Goal: Task Accomplishment & Management: Complete application form

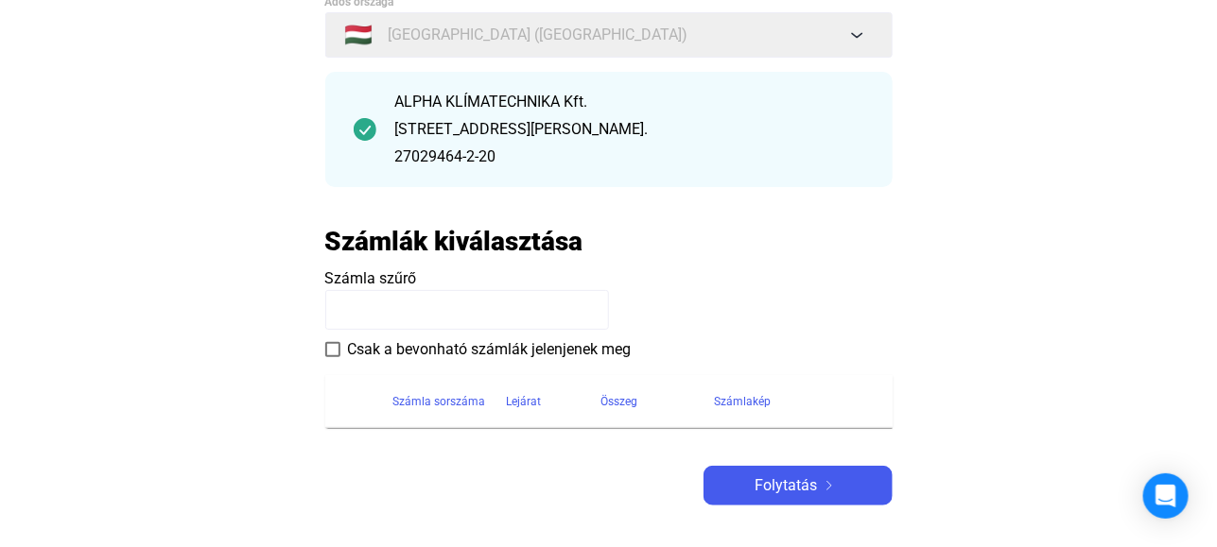
scroll to position [189, 0]
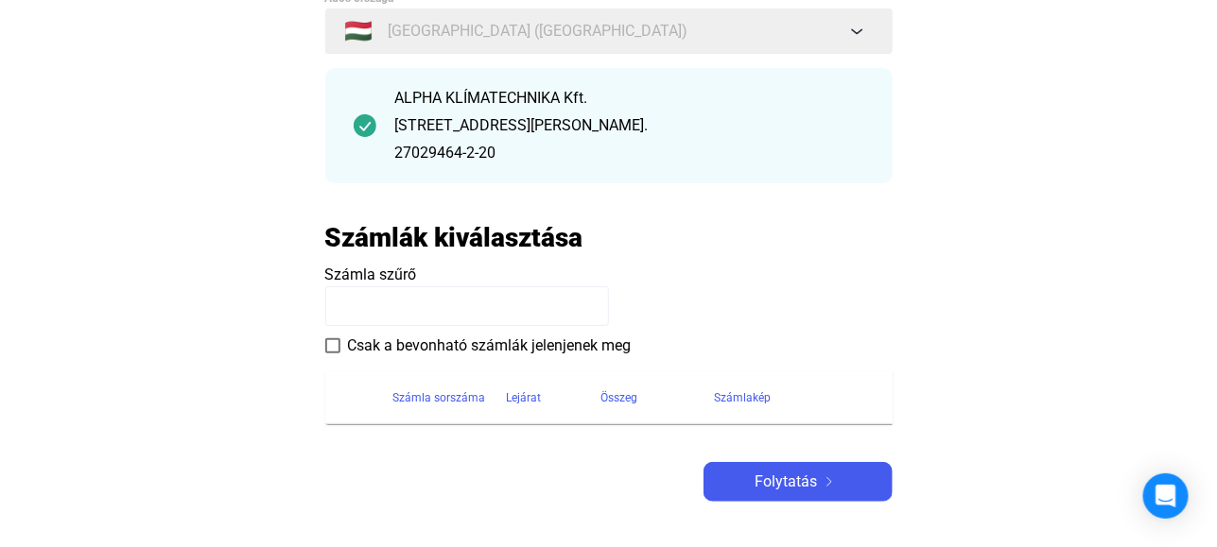
click at [408, 294] on input at bounding box center [467, 306] width 284 height 40
click at [404, 277] on span "Számla szűrő" at bounding box center [371, 275] width 92 height 18
click at [463, 239] on h2 "Számlák kiválasztása" at bounding box center [454, 237] width 258 height 33
click at [1175, 498] on icon "Open Intercom Messenger" at bounding box center [1165, 496] width 25 height 25
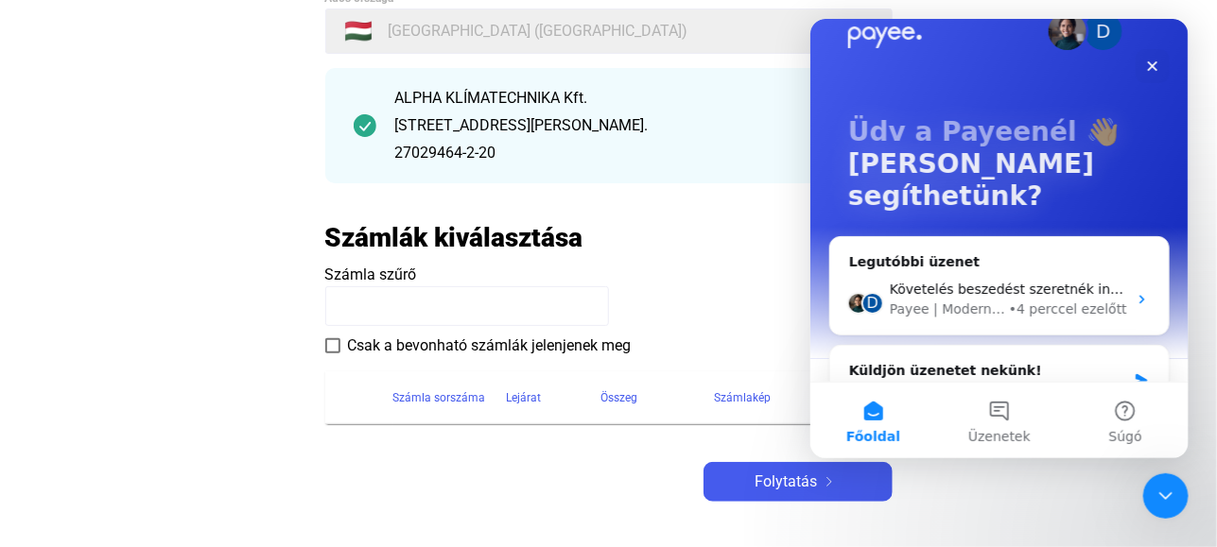
scroll to position [1, 0]
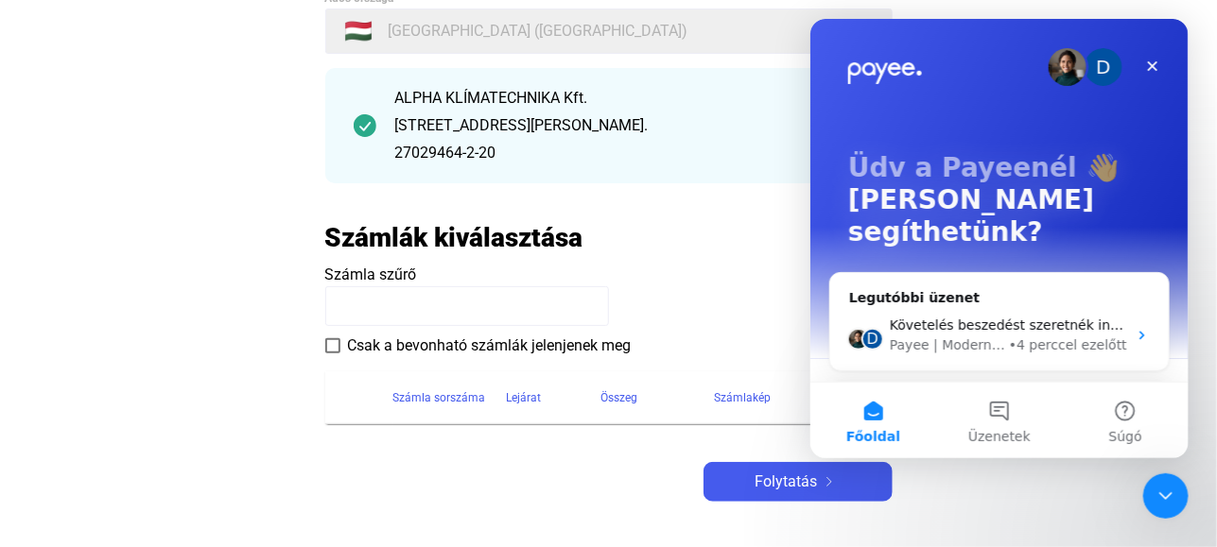
drag, startPoint x: 874, startPoint y: 414, endPoint x: 860, endPoint y: 422, distance: 15.2
click at [872, 414] on button "Főoldal" at bounding box center [872, 421] width 126 height 76
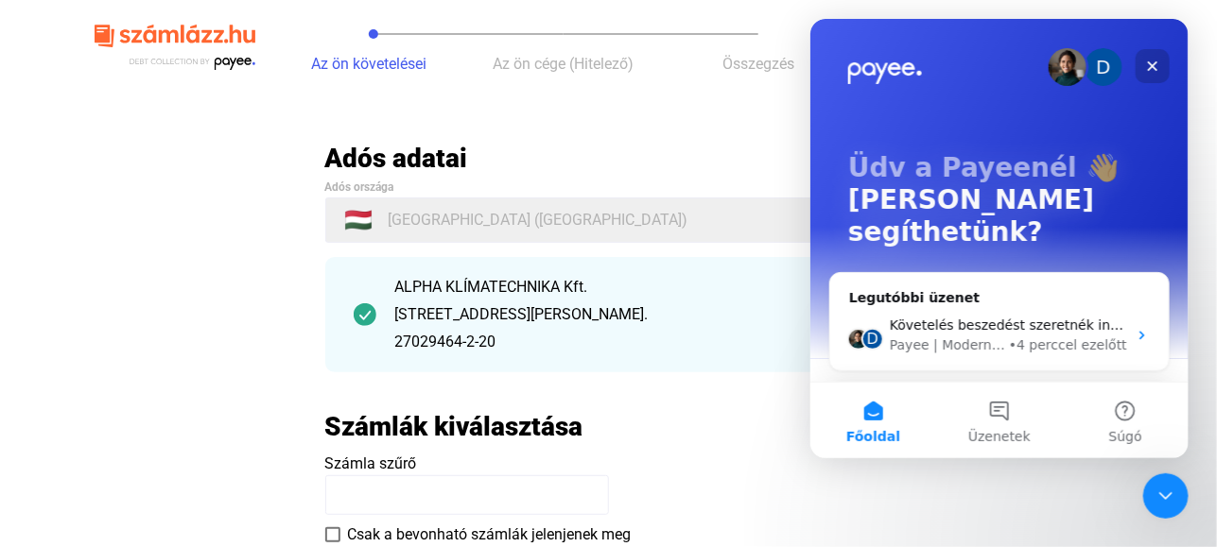
click at [1147, 62] on icon "Bezárás" at bounding box center [1151, 66] width 15 height 15
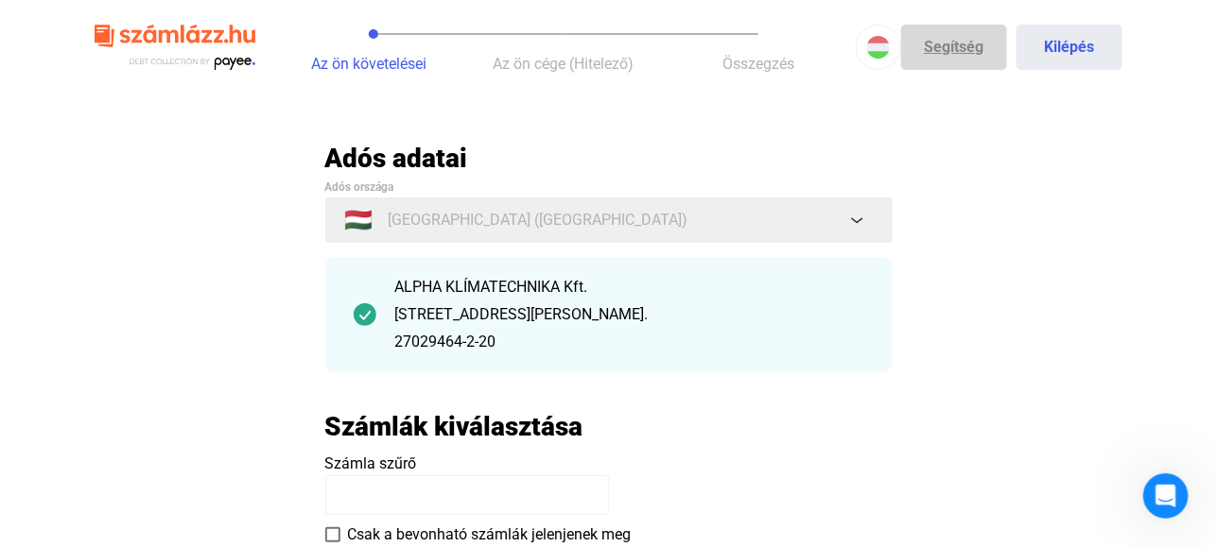
click at [968, 44] on link "Segítség" at bounding box center [954, 47] width 106 height 45
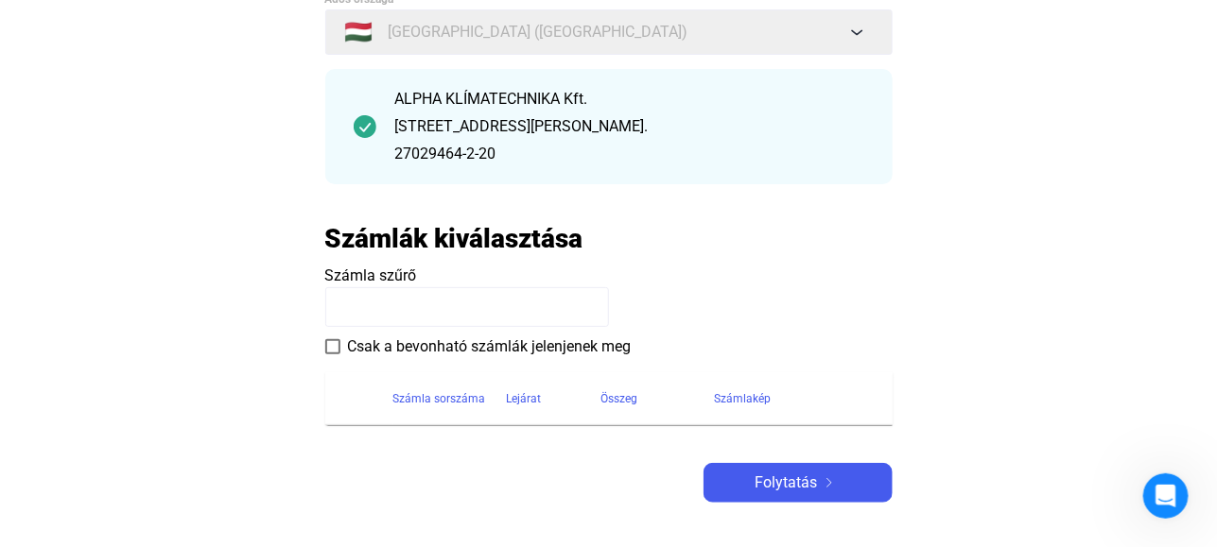
scroll to position [189, 0]
click at [379, 317] on input at bounding box center [467, 306] width 284 height 40
click at [376, 314] on input at bounding box center [467, 306] width 284 height 40
click at [350, 311] on input at bounding box center [467, 306] width 284 height 40
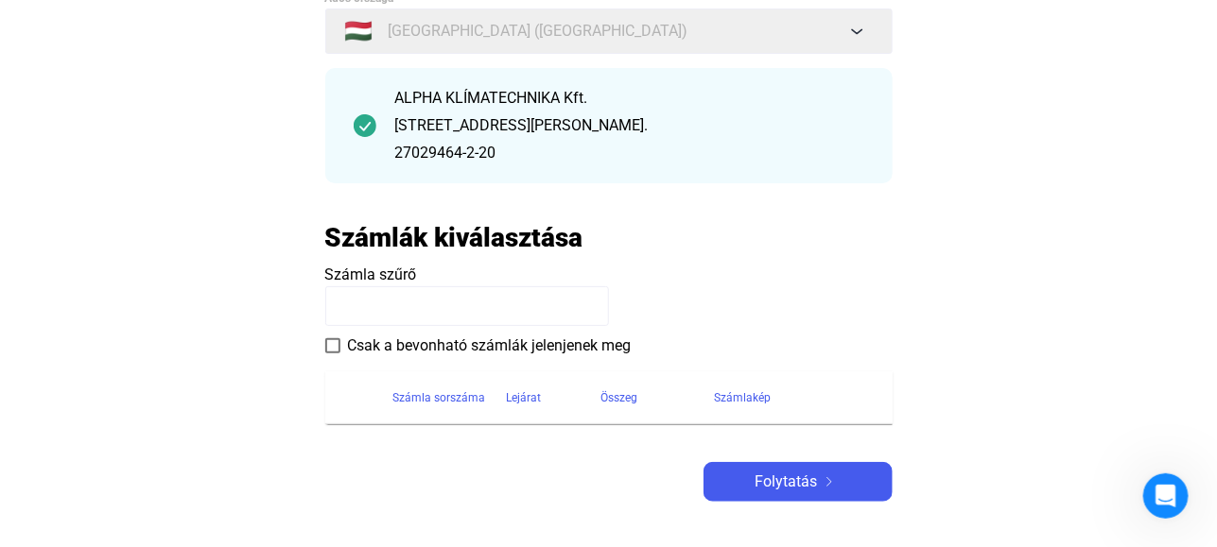
click at [350, 311] on input at bounding box center [467, 306] width 284 height 40
click at [335, 347] on span at bounding box center [332, 345] width 15 height 15
click at [357, 301] on input at bounding box center [467, 306] width 284 height 40
click at [364, 284] on payee-form-field "Számla szűrő" at bounding box center [608, 295] width 567 height 62
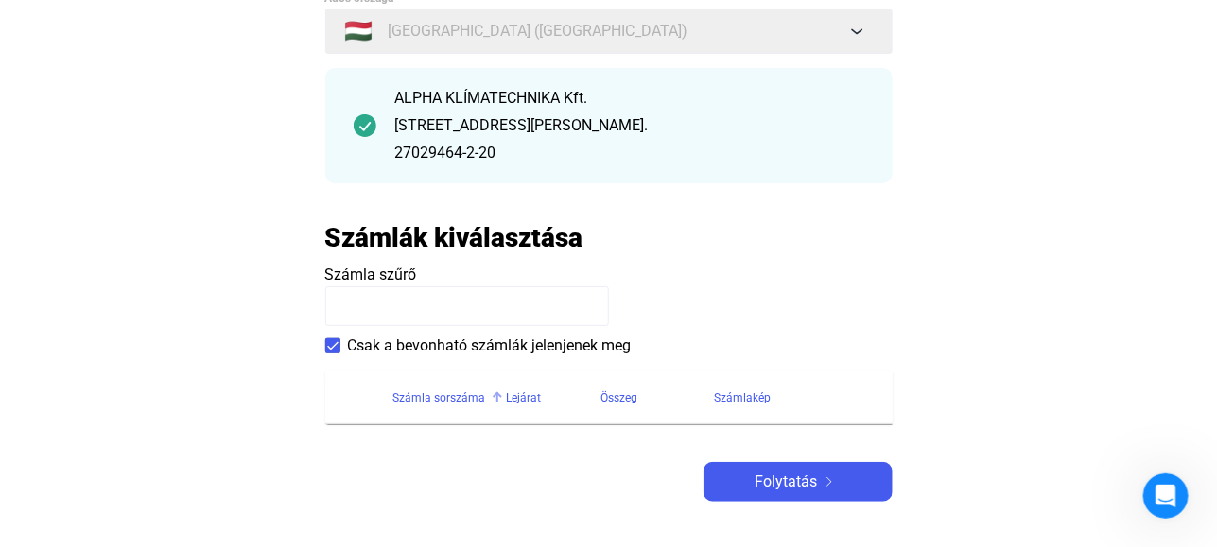
click at [451, 398] on div "Számla sorszáma" at bounding box center [439, 398] width 93 height 23
drag, startPoint x: 451, startPoint y: 398, endPoint x: 440, endPoint y: 391, distance: 13.1
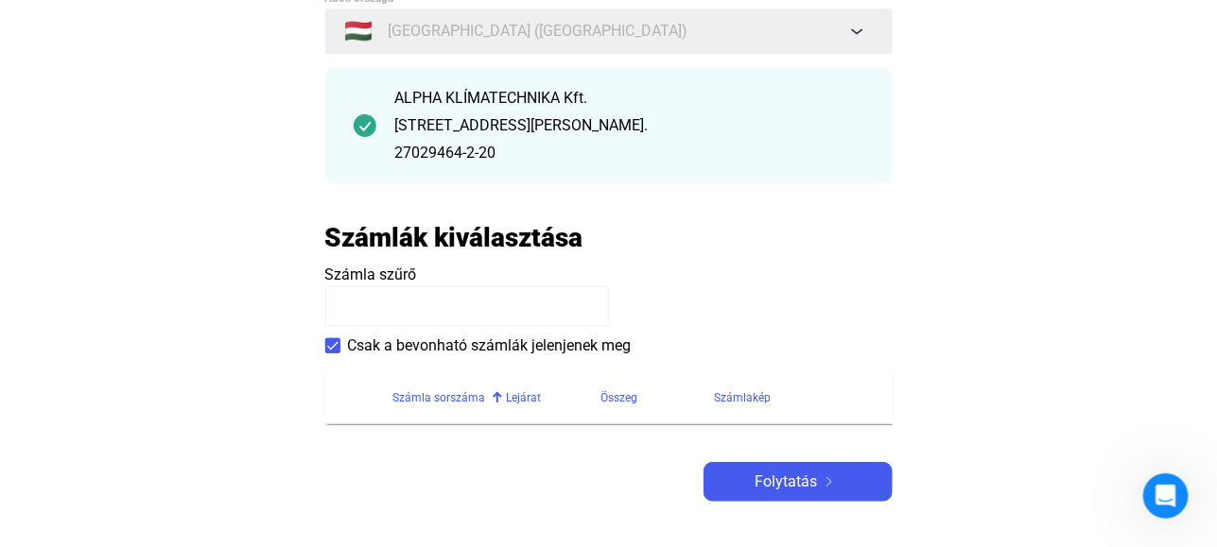
click at [440, 391] on div "Számla sorszáma" at bounding box center [439, 398] width 93 height 23
click at [372, 123] on img at bounding box center [365, 125] width 23 height 23
click at [469, 100] on div "ALPHA KLÍMATECHNIKA Kft." at bounding box center [629, 98] width 469 height 23
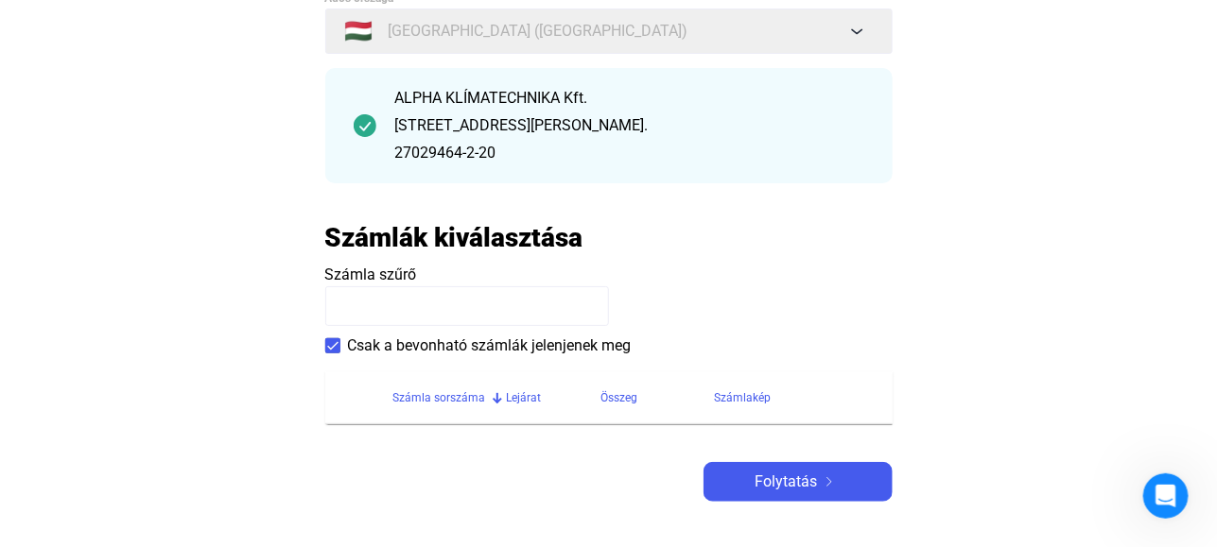
drag, startPoint x: 469, startPoint y: 100, endPoint x: 689, endPoint y: 128, distance: 222.0
click at [689, 128] on div "[STREET_ADDRESS][PERSON_NAME]." at bounding box center [629, 125] width 469 height 23
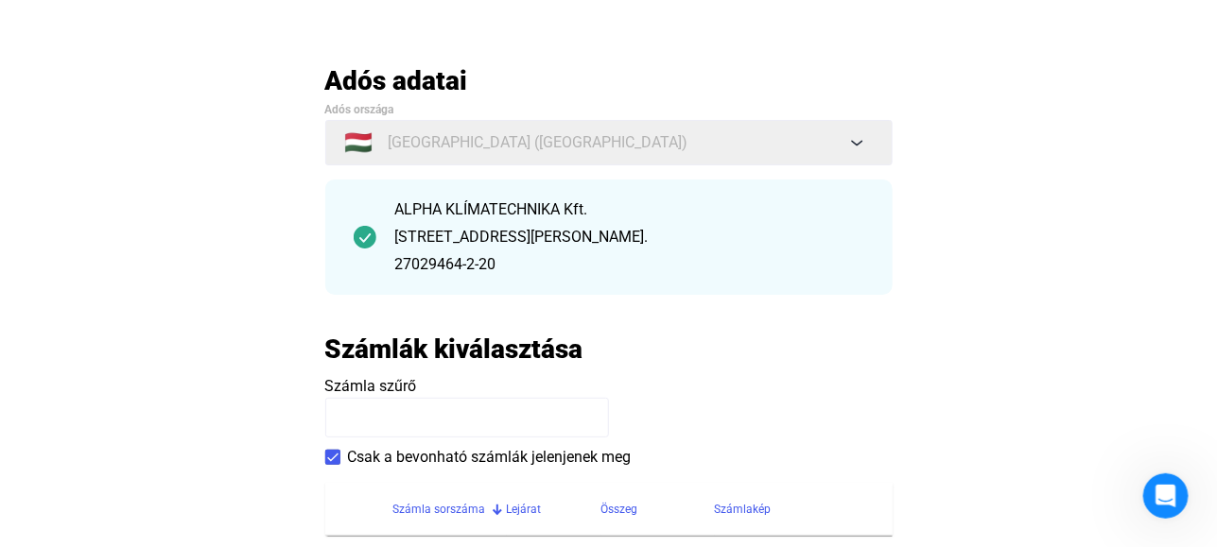
scroll to position [0, 0]
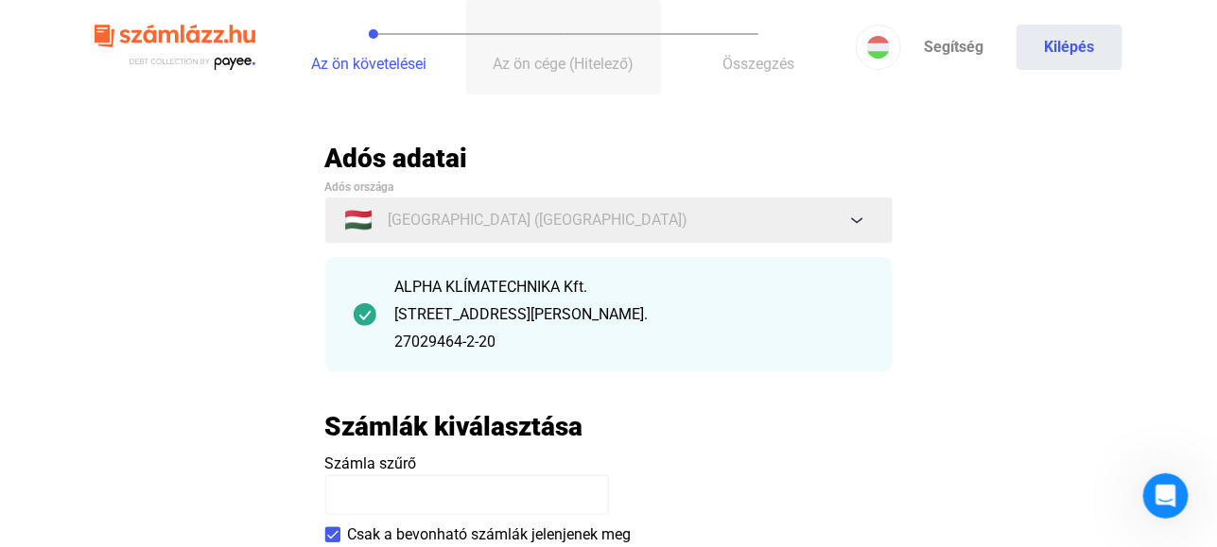
click at [605, 61] on span "Az ön cége (Hitelező)" at bounding box center [563, 64] width 141 height 18
drag, startPoint x: 402, startPoint y: 287, endPoint x: 424, endPoint y: 292, distance: 23.2
click at [424, 292] on div "ALPHA KLÍMATECHNIKA Kft." at bounding box center [629, 287] width 469 height 23
drag, startPoint x: 424, startPoint y: 292, endPoint x: 485, endPoint y: 357, distance: 89.0
click at [485, 357] on div "ALPHA KLÍMATECHNIKA Kft. [STREET_ADDRESS][PERSON_NAME]. 27029464-2-20" at bounding box center [608, 314] width 567 height 115
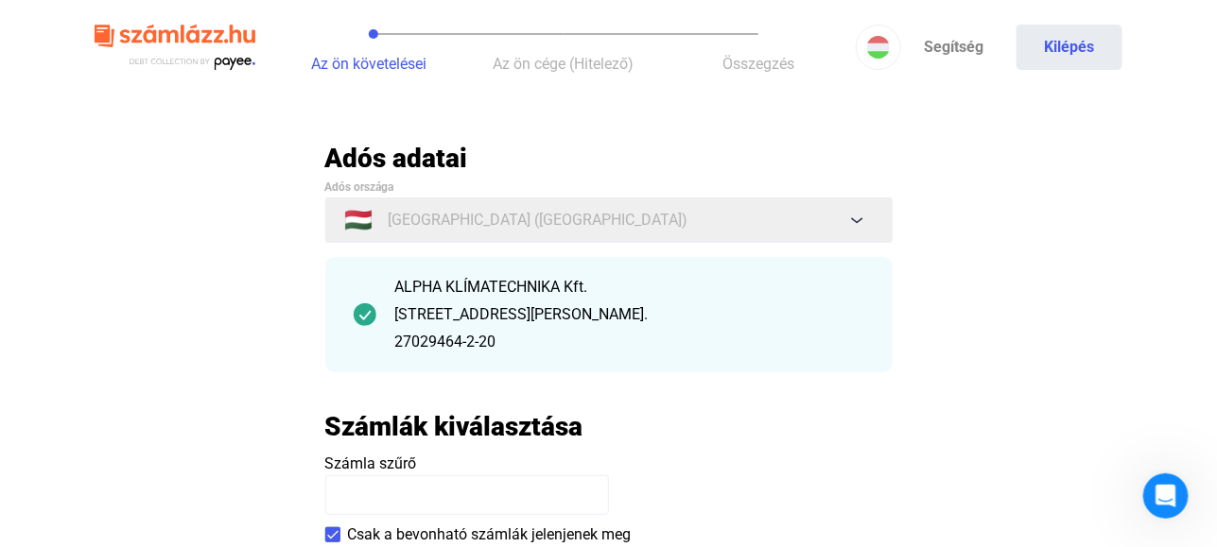
drag, startPoint x: 485, startPoint y: 357, endPoint x: 634, endPoint y: 314, distance: 155.6
click at [634, 314] on div "ALPHA KLÍMATECHNIKA Kft. [STREET_ADDRESS][PERSON_NAME]. 27029464-2-20" at bounding box center [608, 314] width 567 height 115
copy div "ALPHA KLÍMATECHNIKA Kft. [STREET_ADDRESS][PERSON_NAME]."
click at [715, 377] on div "Adós adatai Adós országa 🇭🇺 [GEOGRAPHIC_DATA] ([GEOGRAPHIC_DATA]) ALPHA KLÍMATE…" at bounding box center [608, 416] width 567 height 549
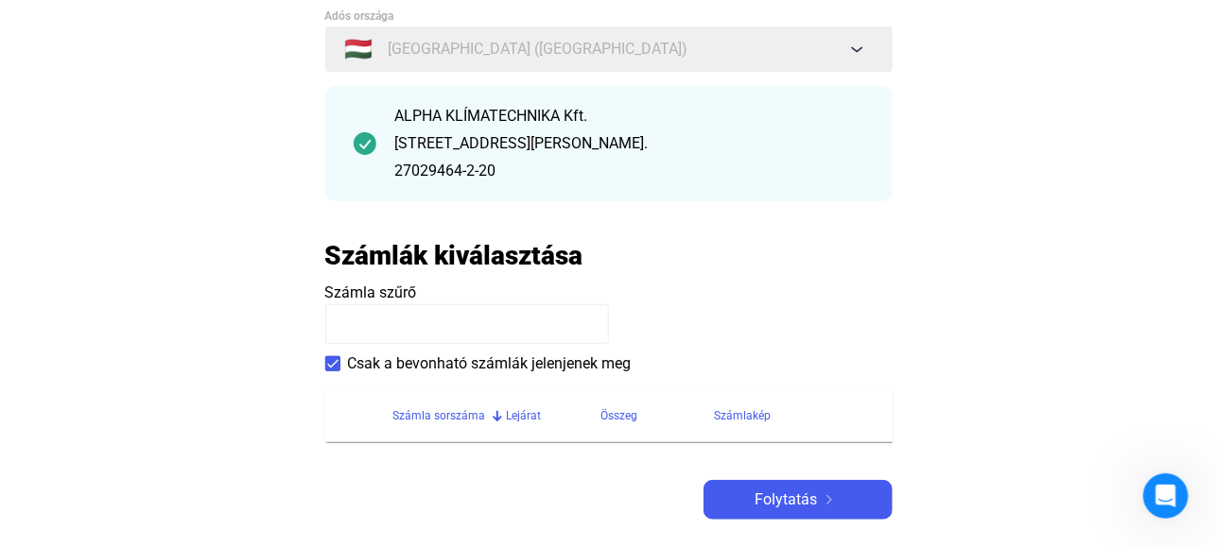
scroll to position [189, 0]
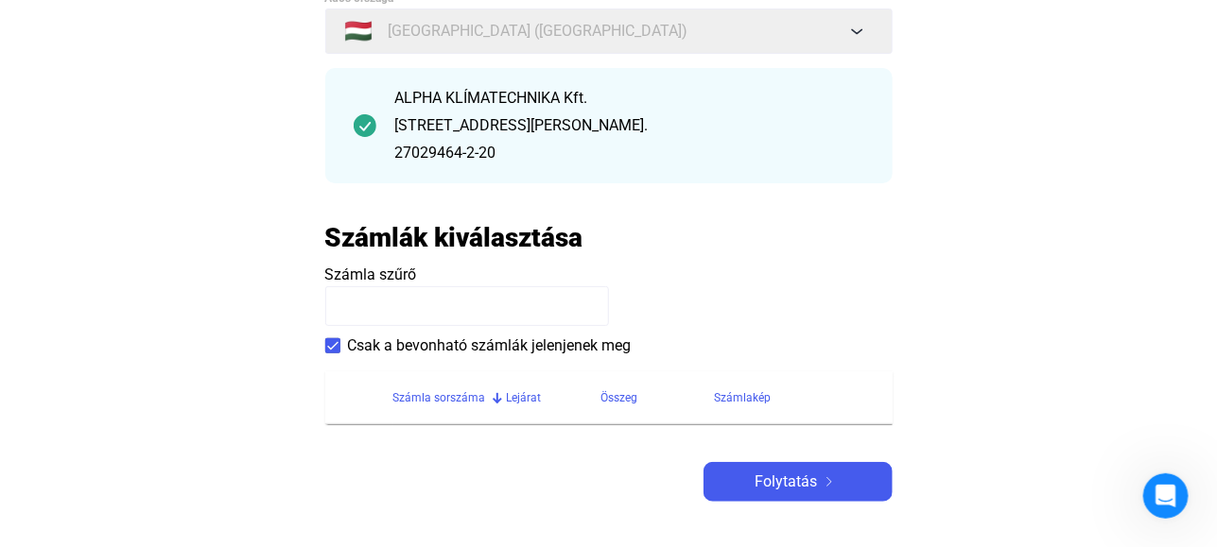
click at [370, 303] on input at bounding box center [467, 306] width 284 height 40
click at [423, 399] on div "Számla sorszáma" at bounding box center [439, 398] width 93 height 23
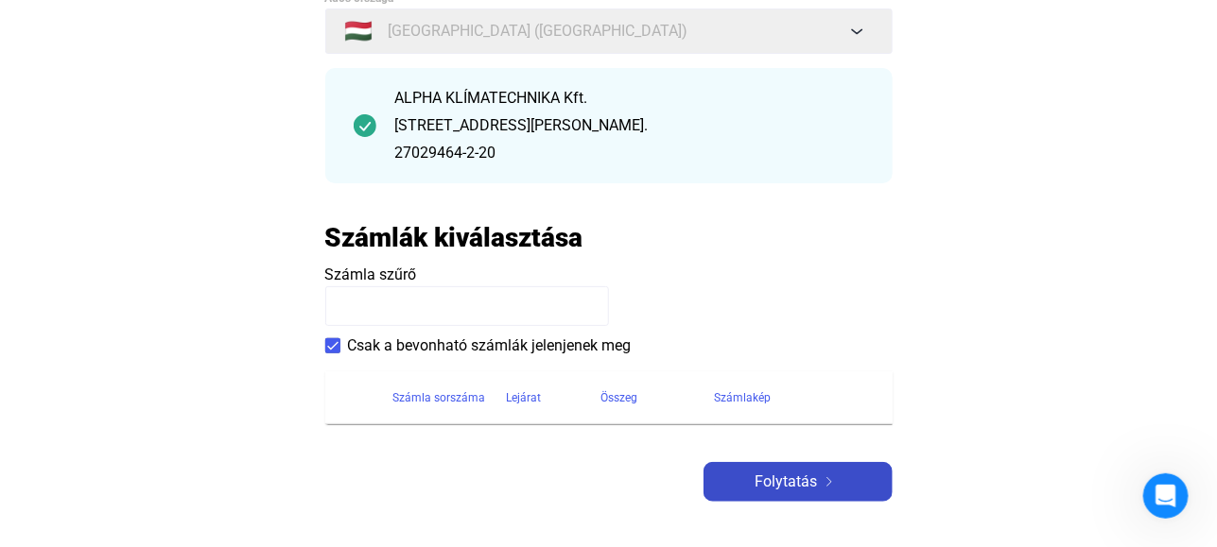
click at [819, 478] on img at bounding box center [829, 481] width 23 height 9
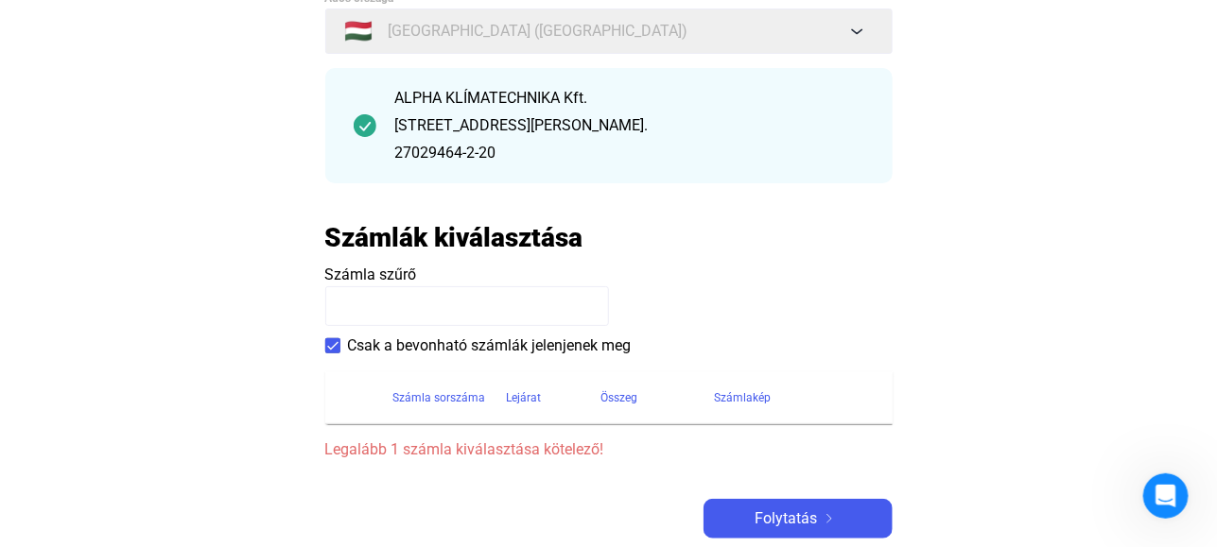
click at [461, 454] on span "Legalább 1 számla kiválasztása kötelező!" at bounding box center [608, 450] width 567 height 23
click at [818, 516] on img at bounding box center [829, 518] width 23 height 9
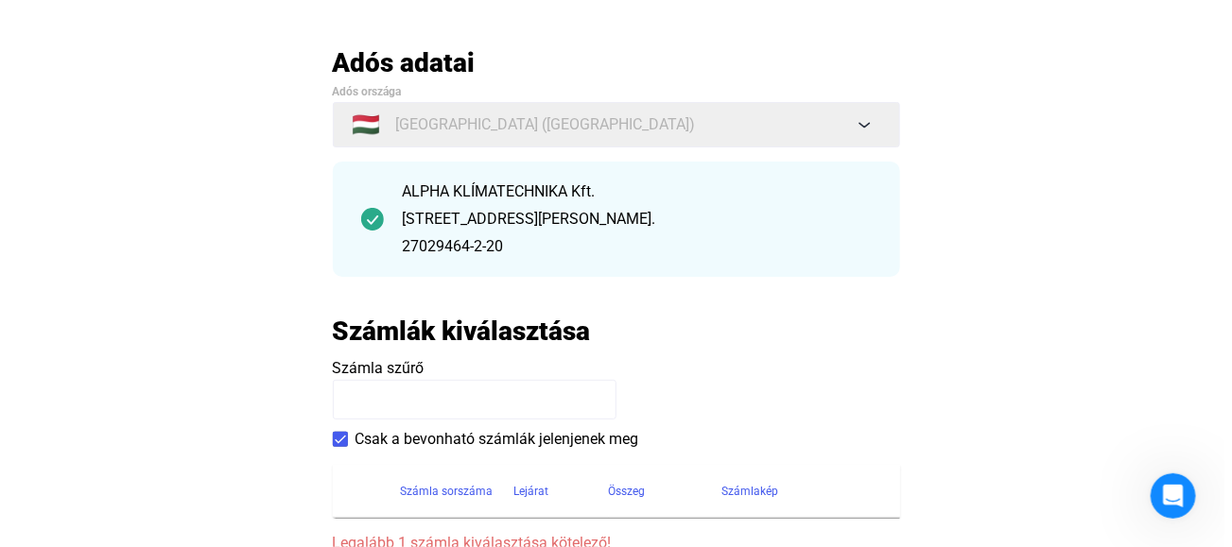
scroll to position [0, 0]
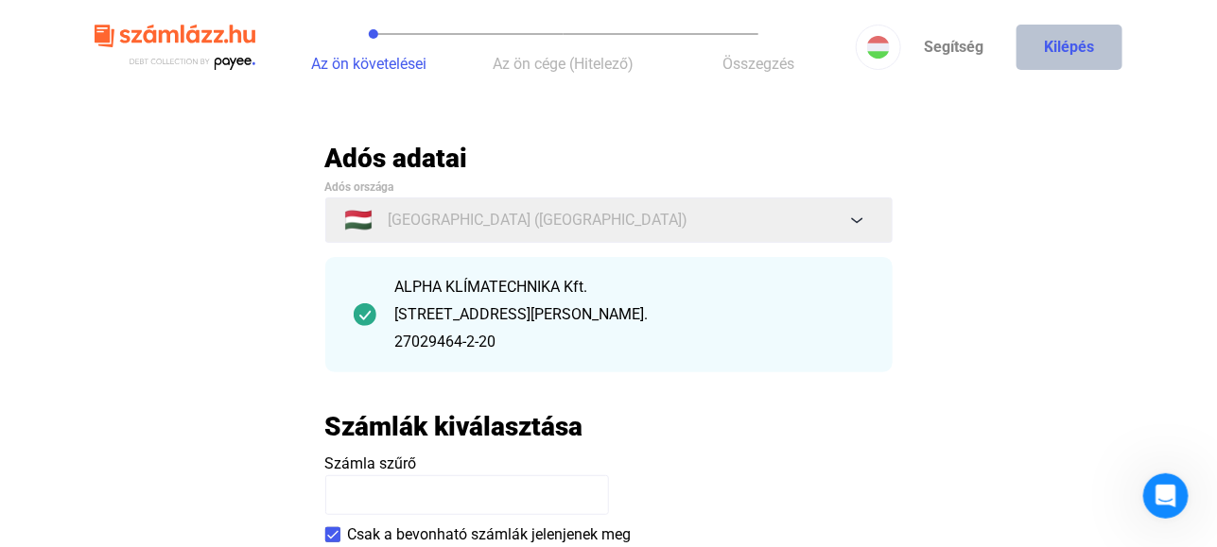
click at [1068, 45] on button "Kilépés" at bounding box center [1069, 47] width 106 height 45
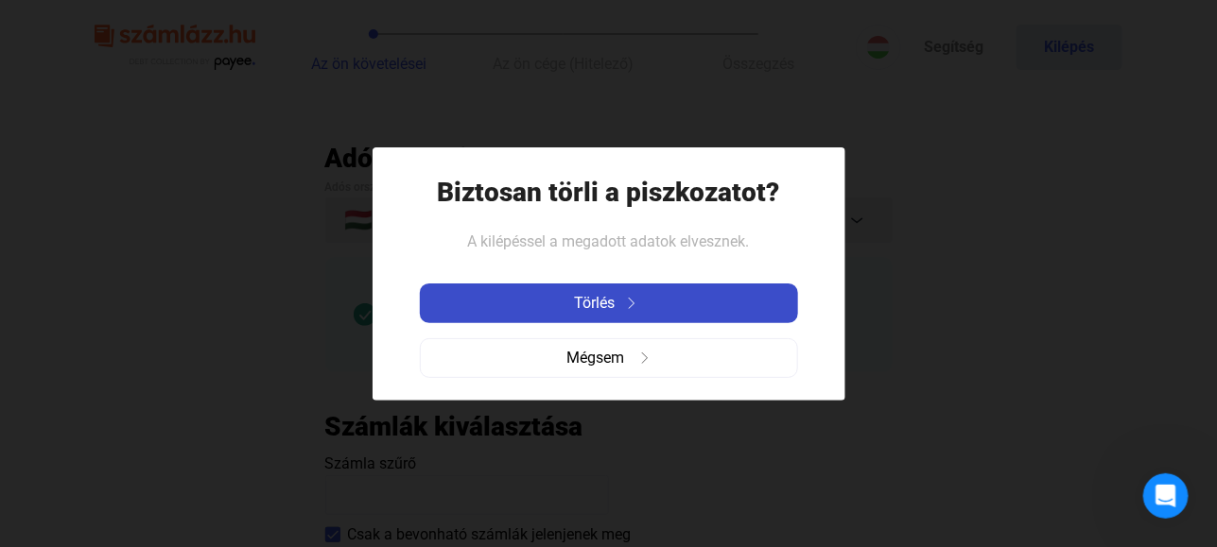
click at [596, 297] on span "Törlés" at bounding box center [595, 303] width 41 height 23
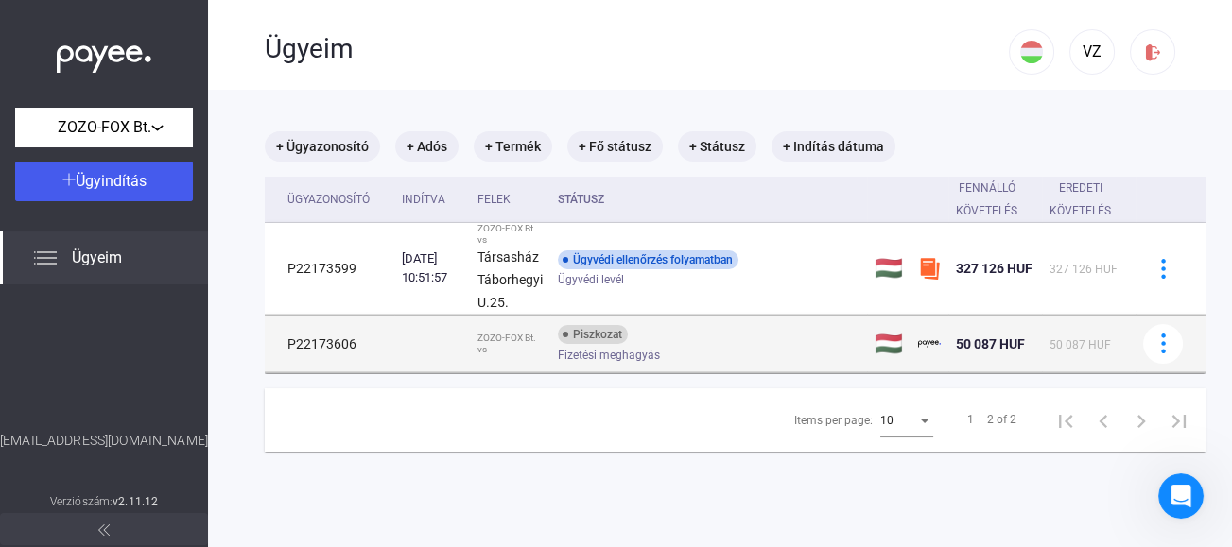
click at [986, 348] on span "50 087 HUF" at bounding box center [990, 344] width 69 height 15
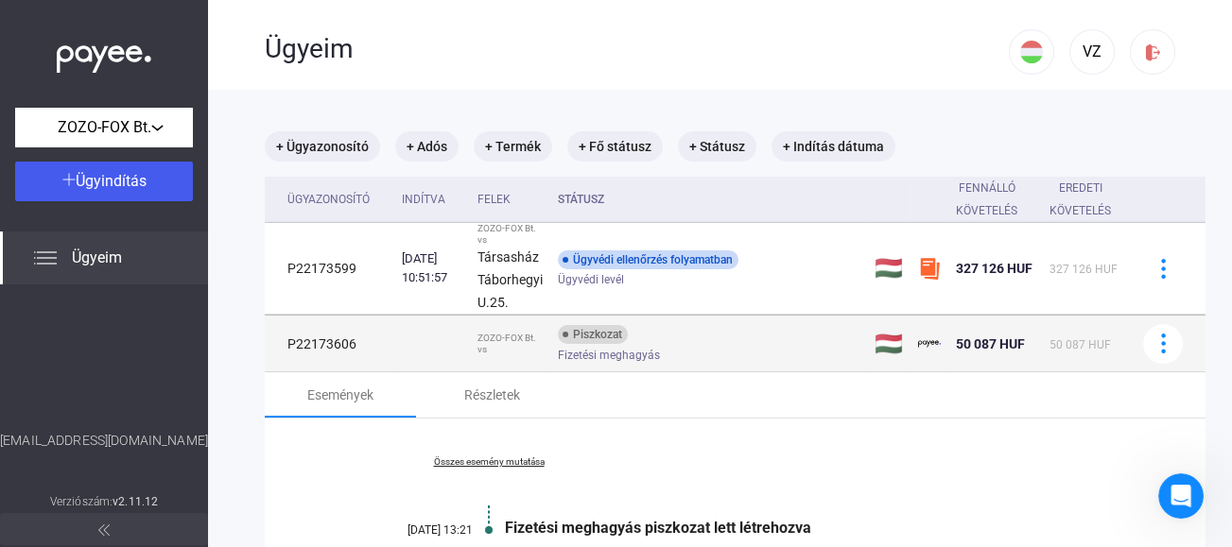
scroll to position [95, 0]
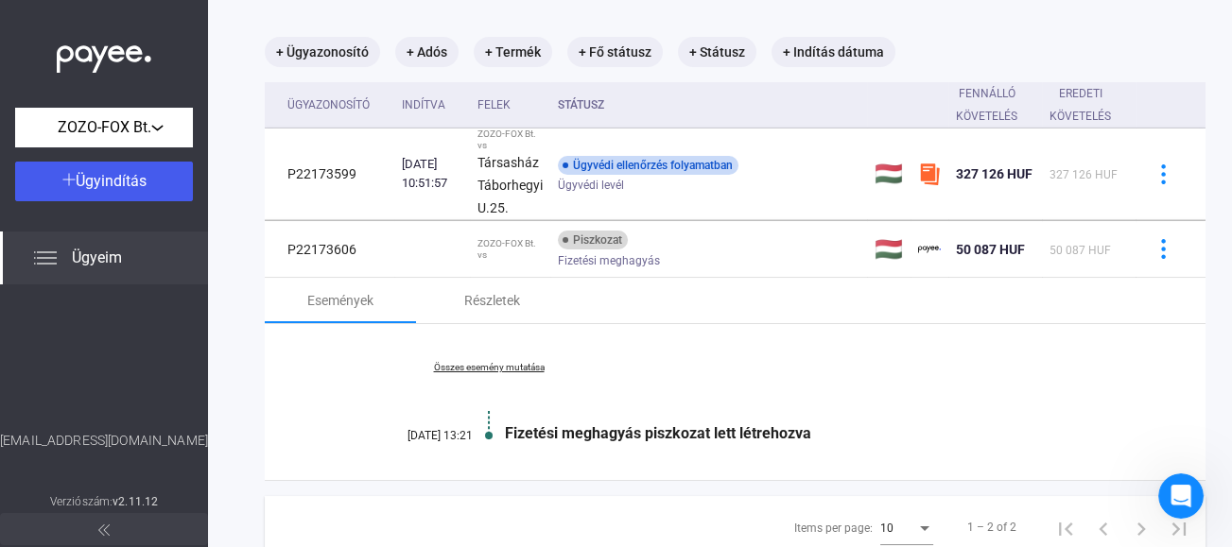
click at [712, 430] on div "Fizetési meghagyás piszkozat lett létrehozva" at bounding box center [808, 433] width 606 height 18
click at [766, 444] on div "Összes esemény mutatása [DATE] 13:21 Fizetési meghagyás piszkozat lett létrehoz…" at bounding box center [735, 402] width 941 height 156
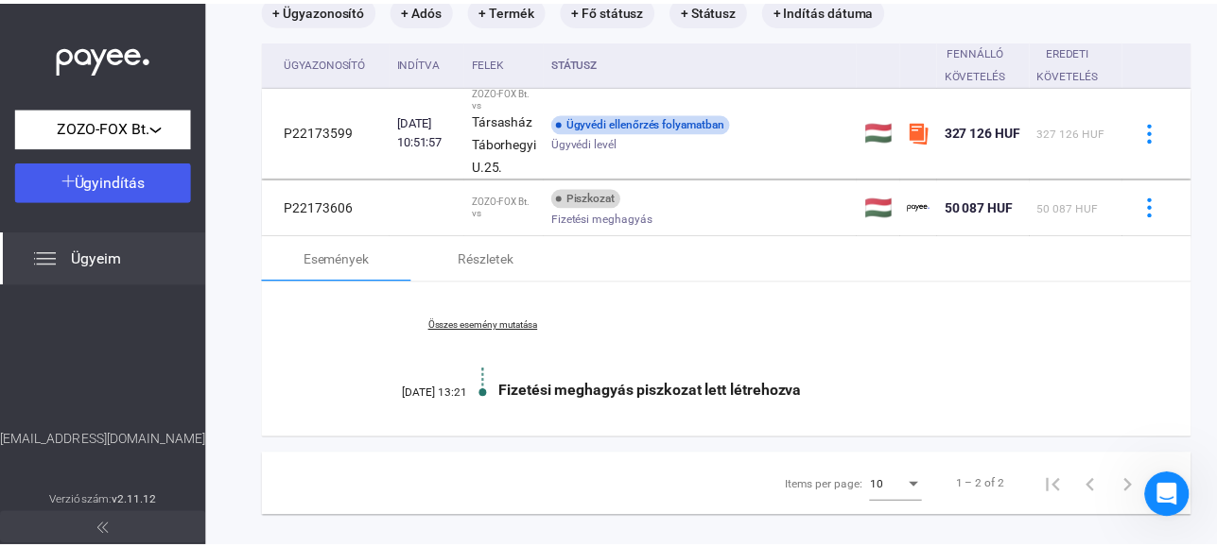
scroll to position [178, 0]
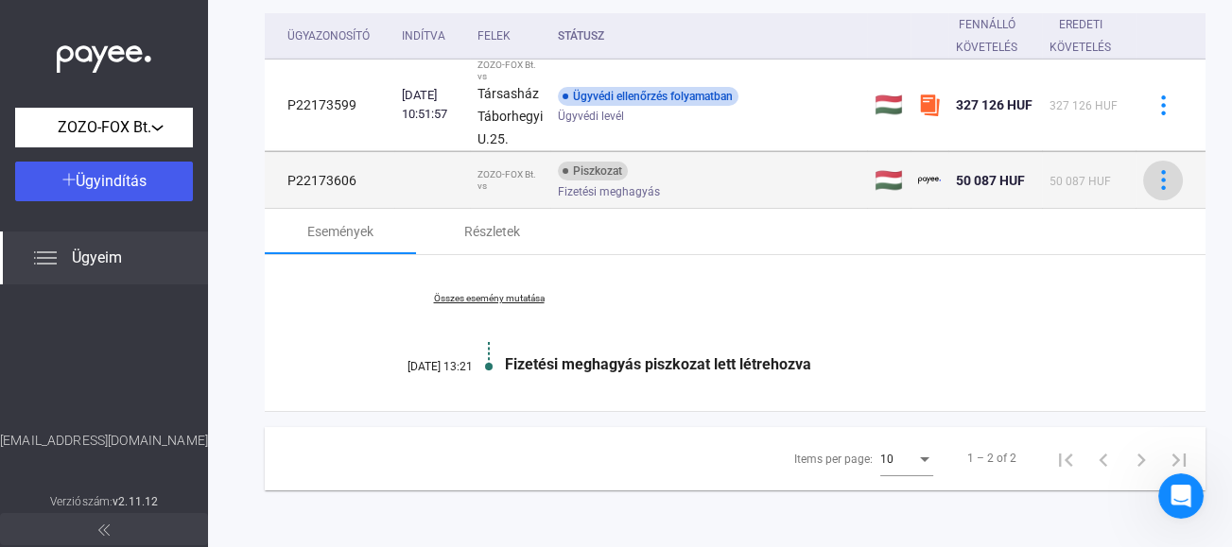
click at [1156, 170] on img at bounding box center [1163, 180] width 20 height 20
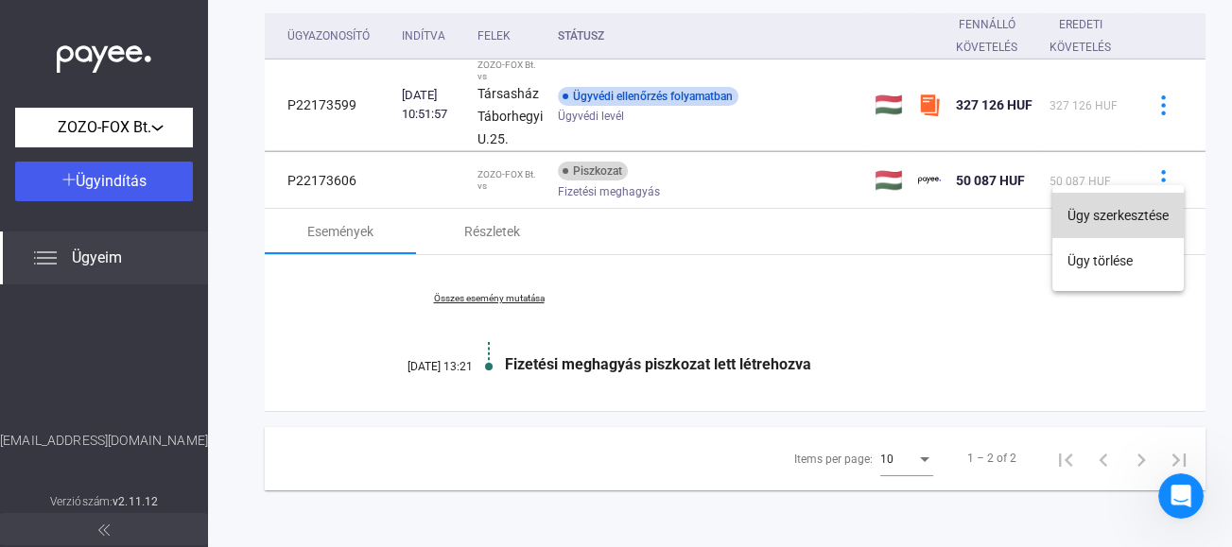
click at [1120, 210] on button "Ügy szerkesztése" at bounding box center [1117, 215] width 131 height 45
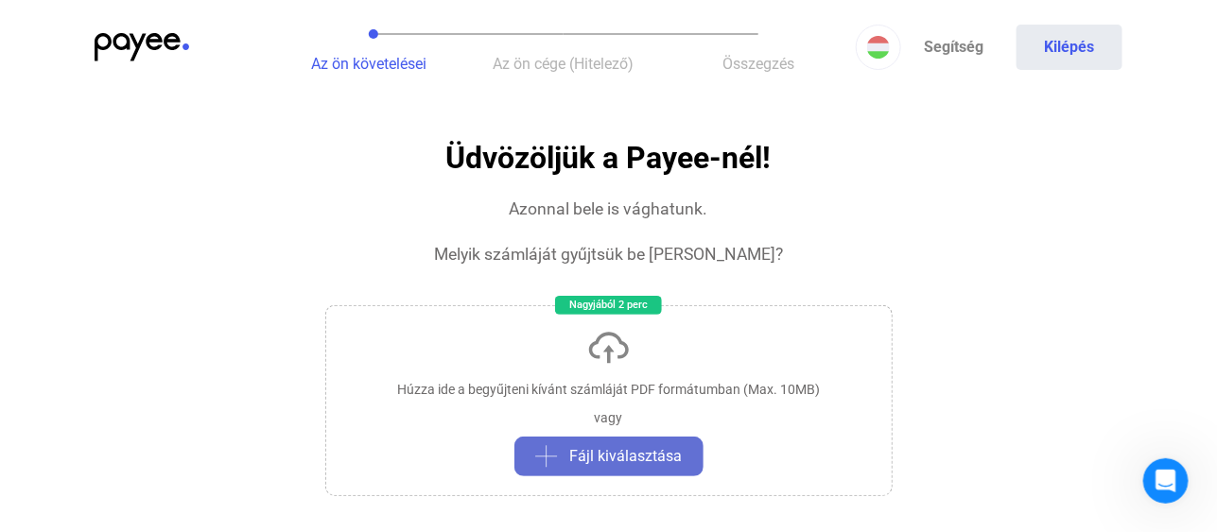
click at [599, 453] on span "Fájl kiválasztása" at bounding box center [626, 456] width 112 height 23
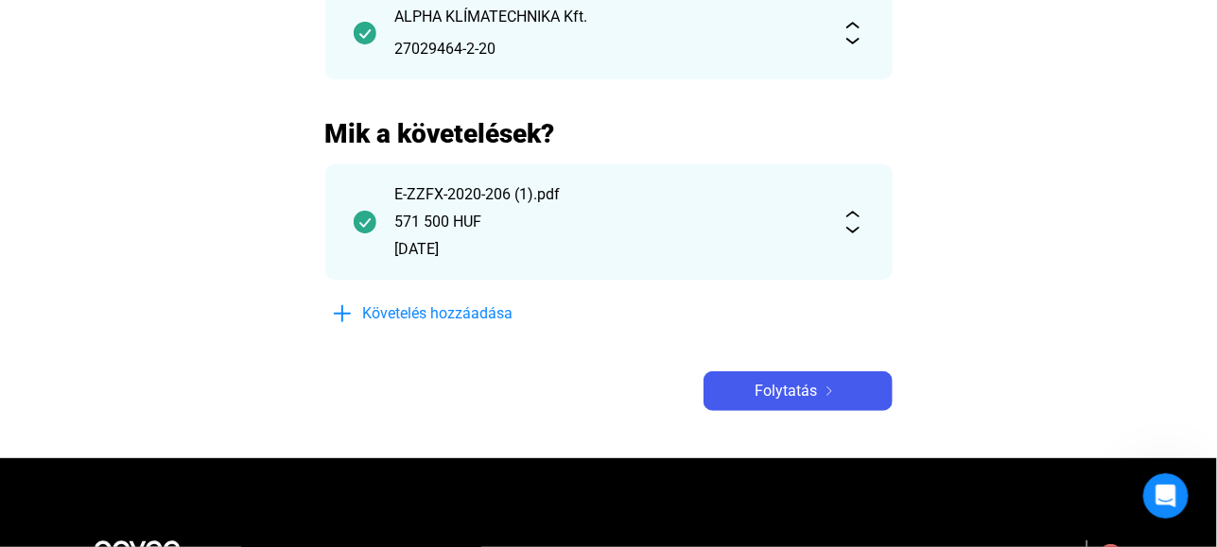
scroll to position [284, 0]
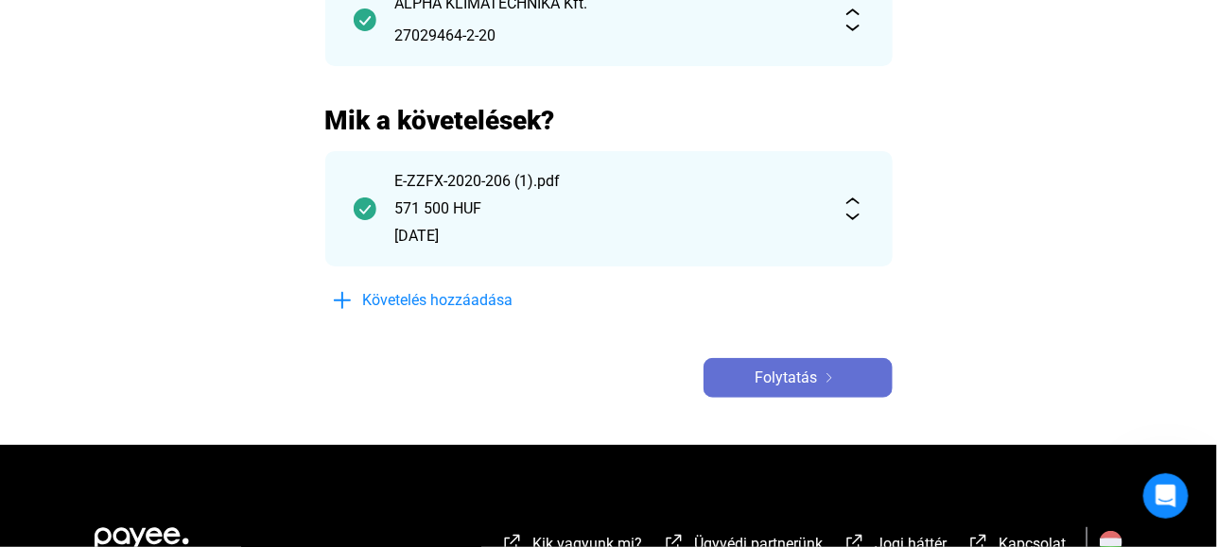
click at [795, 376] on span "Folytatás" at bounding box center [786, 378] width 62 height 23
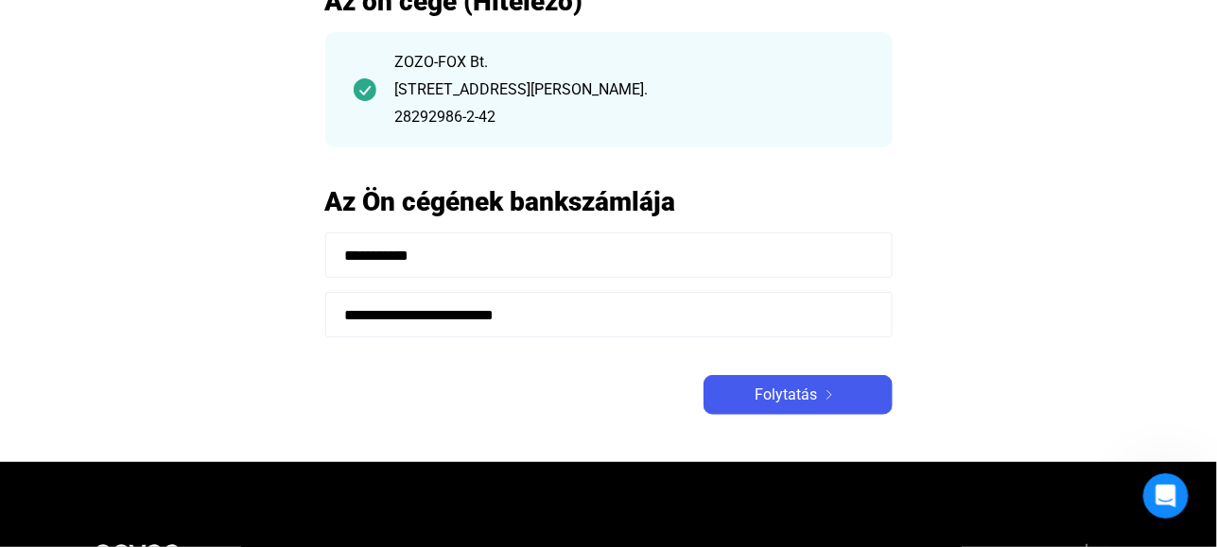
scroll to position [189, 0]
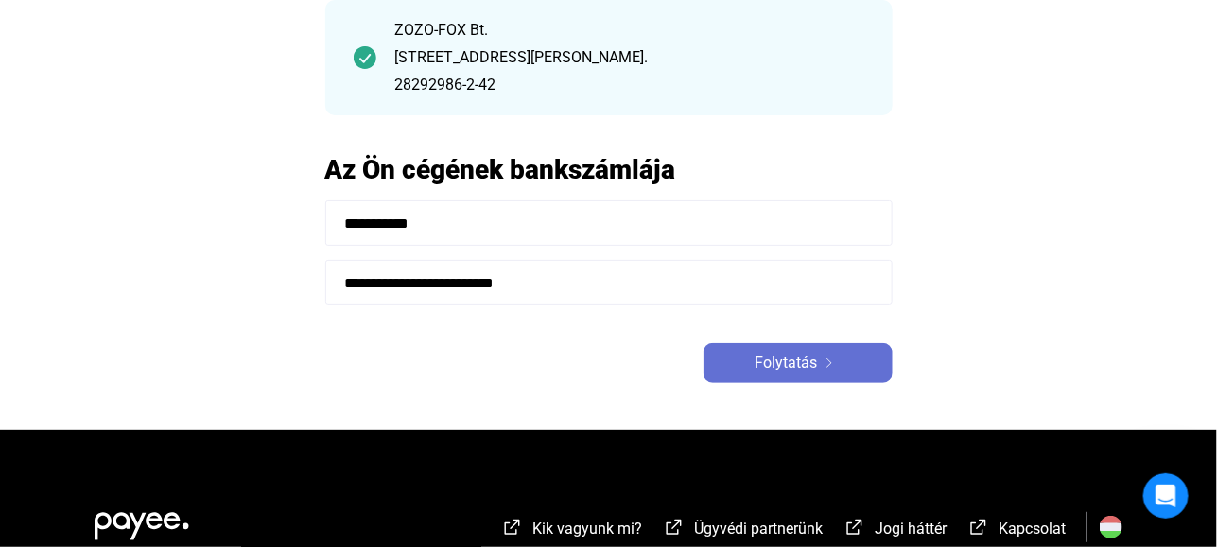
click at [794, 363] on span "Folytatás" at bounding box center [786, 363] width 62 height 23
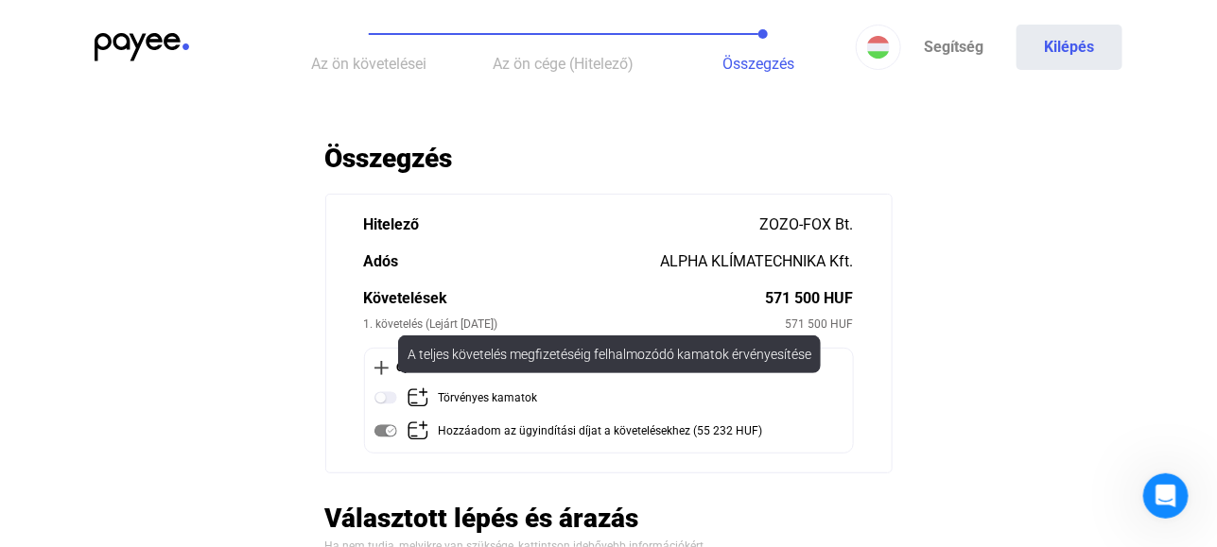
click at [394, 396] on img at bounding box center [385, 398] width 23 height 23
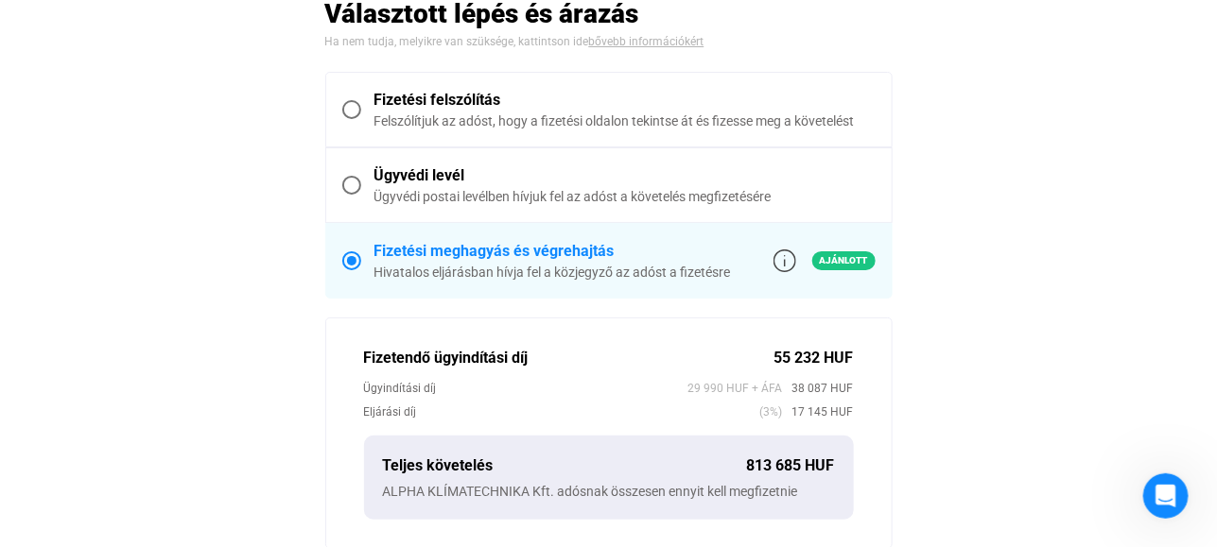
scroll to position [473, 0]
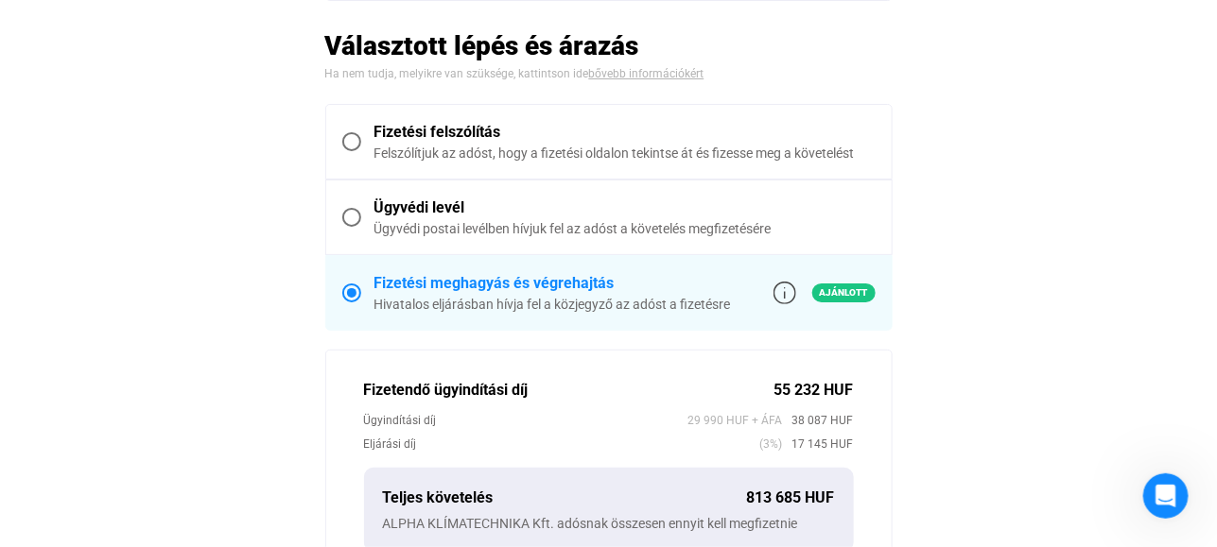
click at [353, 213] on span at bounding box center [351, 217] width 19 height 19
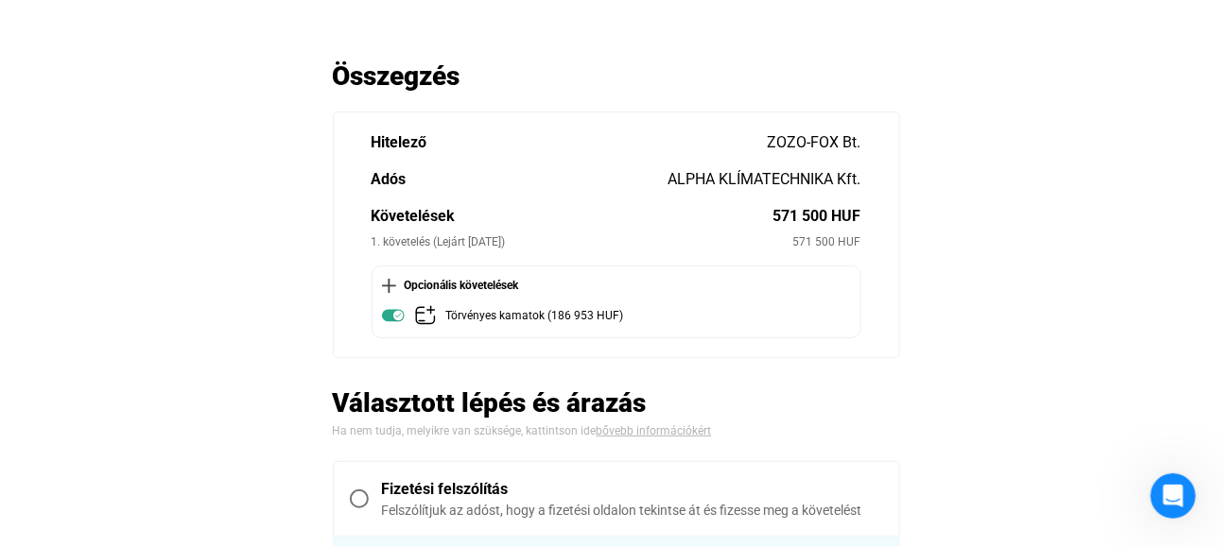
scroll to position [0, 0]
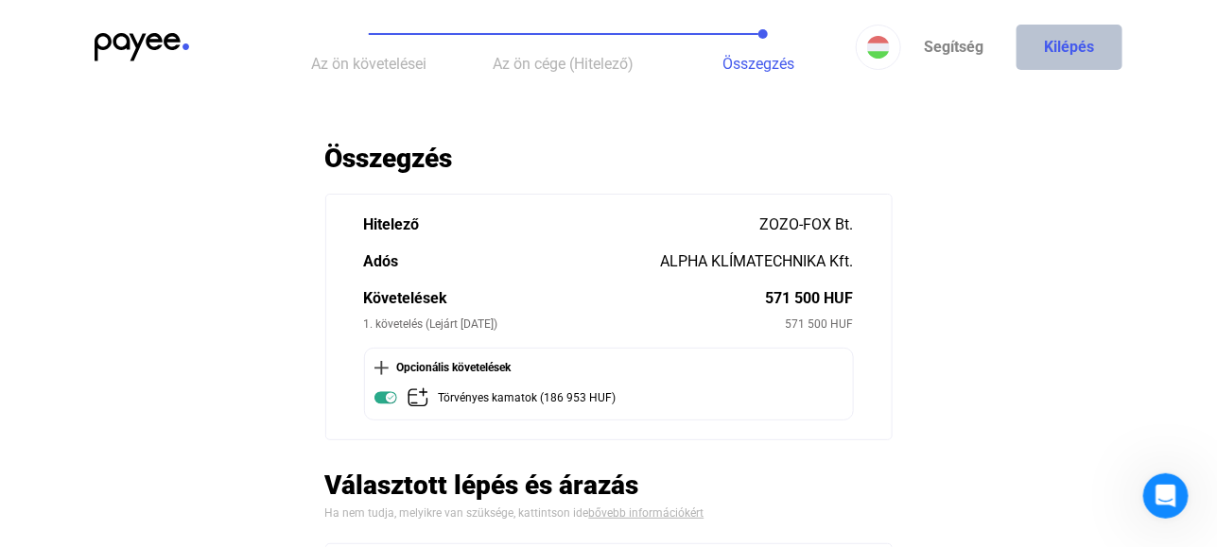
click at [1085, 47] on button "Kilépés" at bounding box center [1069, 47] width 106 height 45
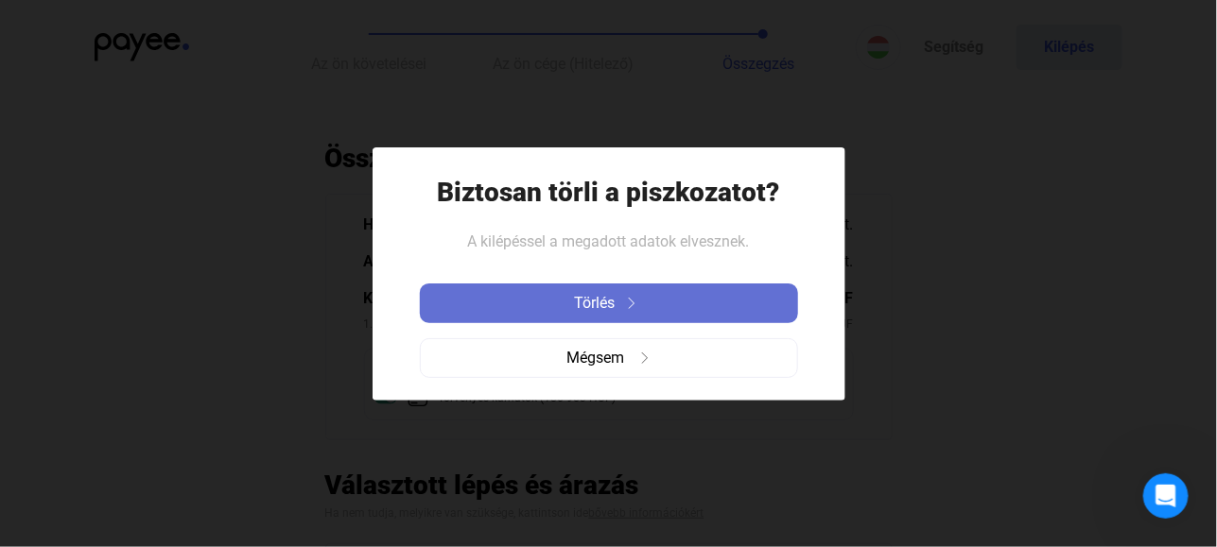
click at [590, 300] on span "Törlés" at bounding box center [595, 303] width 41 height 23
